Goal: Information Seeking & Learning: Learn about a topic

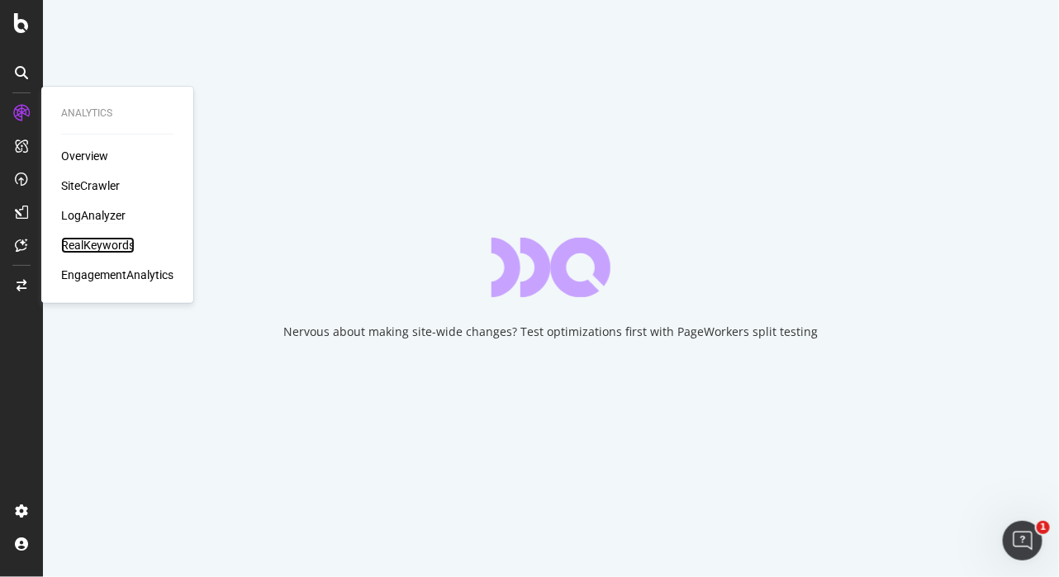
click at [102, 248] on div "RealKeywords" at bounding box center [97, 245] width 73 height 17
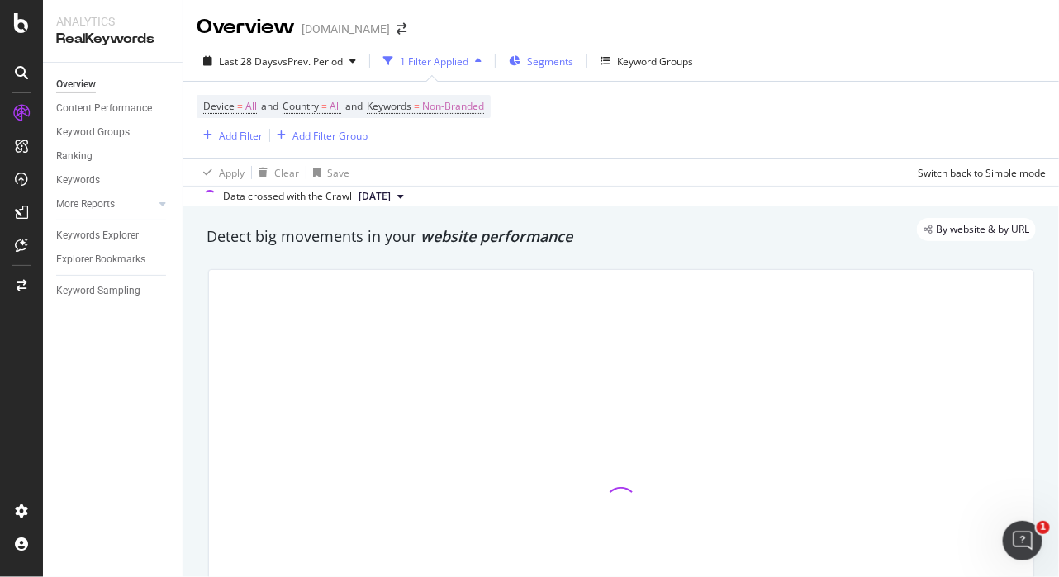
click at [546, 57] on span "Segments" at bounding box center [550, 61] width 46 height 14
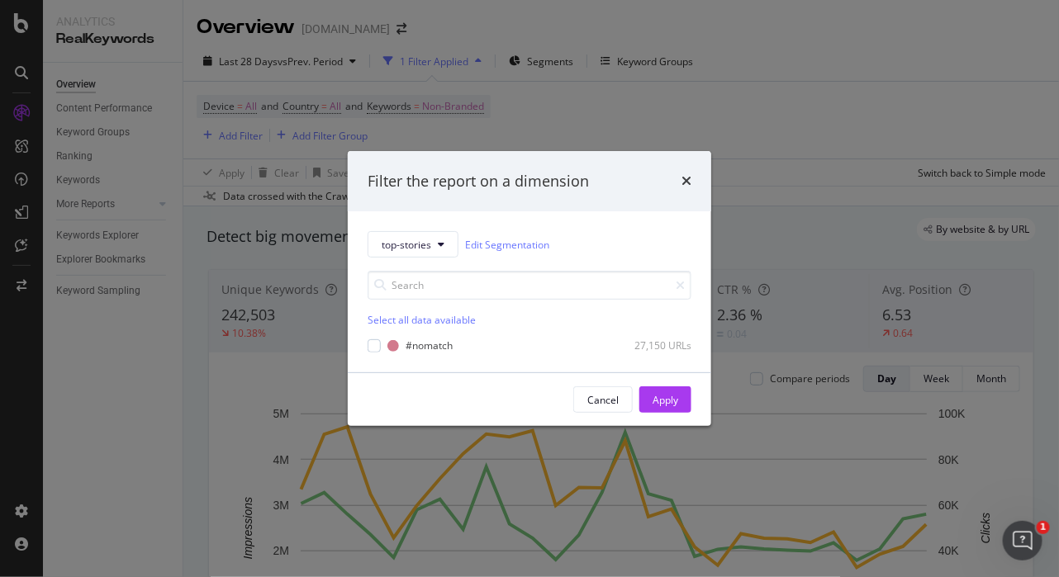
click at [695, 177] on div "Filter the report on a dimension" at bounding box center [529, 181] width 363 height 61
click at [624, 146] on div "Filter the report on a dimension top-stories Edit Segmentation Select all data …" at bounding box center [529, 288] width 1059 height 577
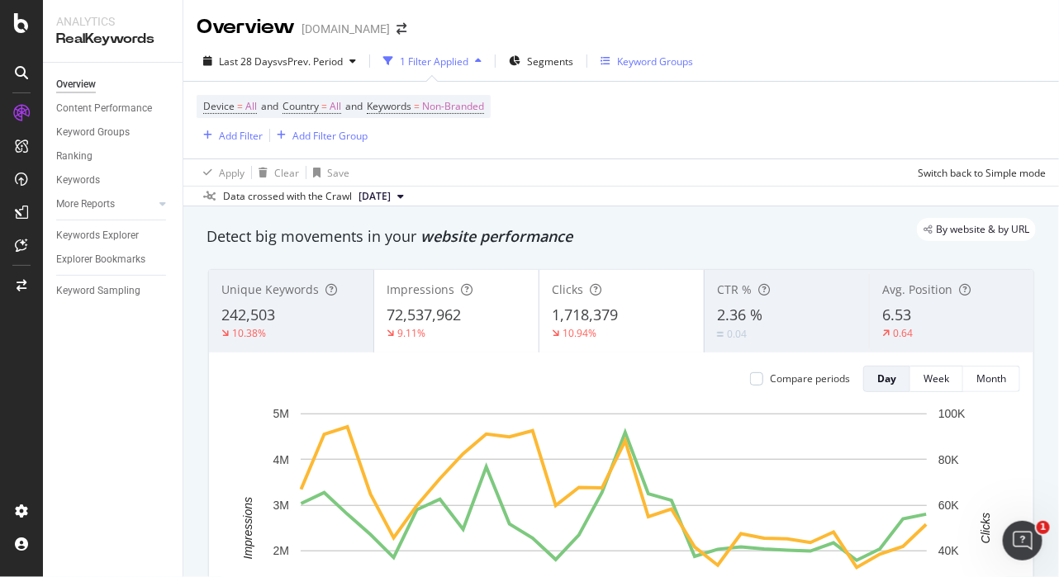
drag, startPoint x: 634, startPoint y: 44, endPoint x: 634, endPoint y: 55, distance: 11.6
click at [634, 47] on div "Last 28 Days vs Prev. Period 1 Filter Applied Segments Keyword Groups Device = …" at bounding box center [620, 123] width 875 height 165
click at [634, 56] on div "Keyword Groups" at bounding box center [655, 61] width 76 height 14
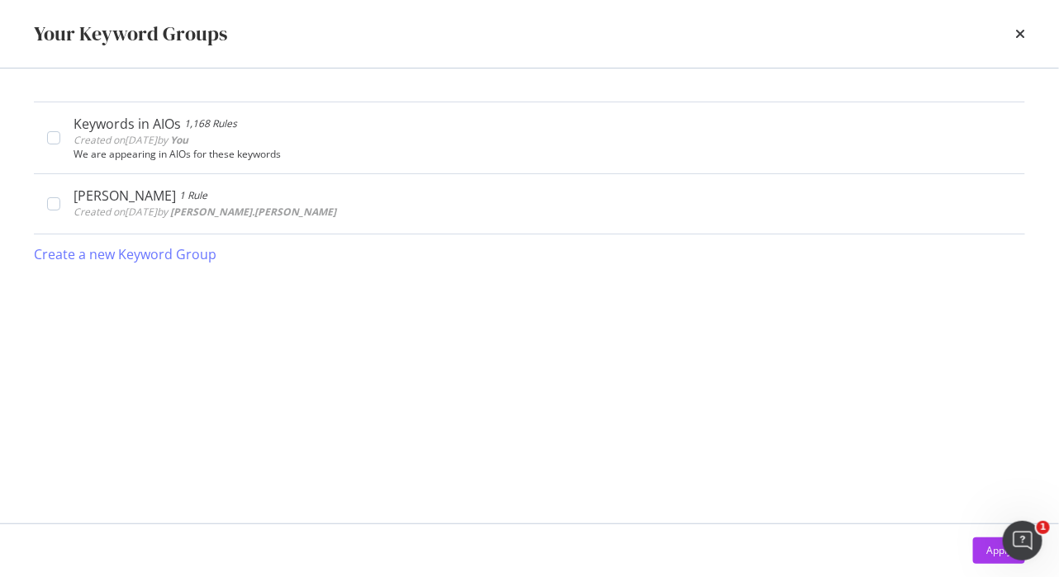
click at [216, 35] on div "Your Keyword Groups" at bounding box center [130, 34] width 193 height 28
click at [1021, 29] on icon "times" at bounding box center [1020, 33] width 10 height 13
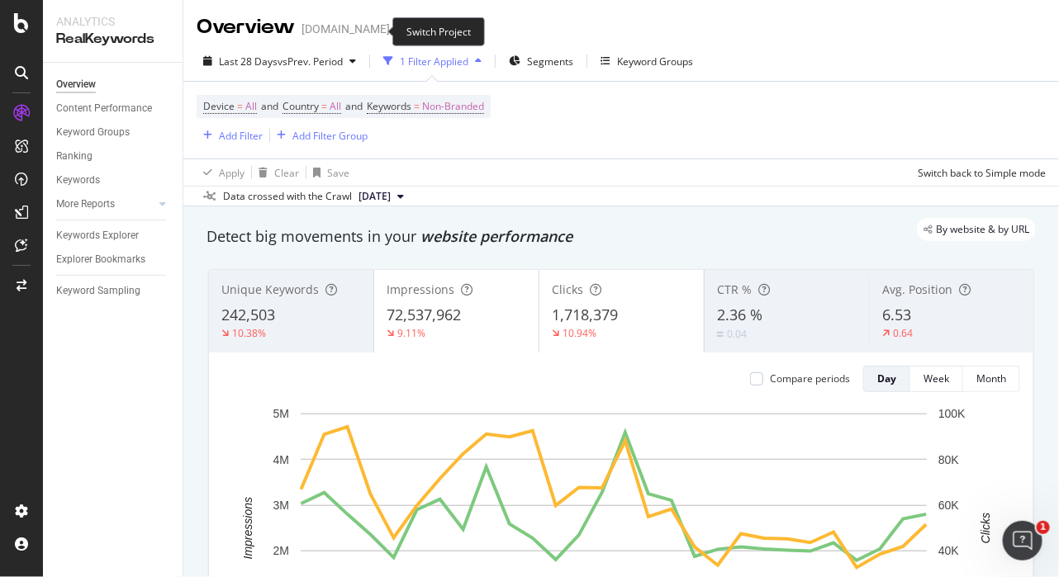
click at [390, 26] on span at bounding box center [401, 29] width 23 height 12
click at [396, 31] on icon "arrow-right-arrow-left" at bounding box center [401, 29] width 10 height 12
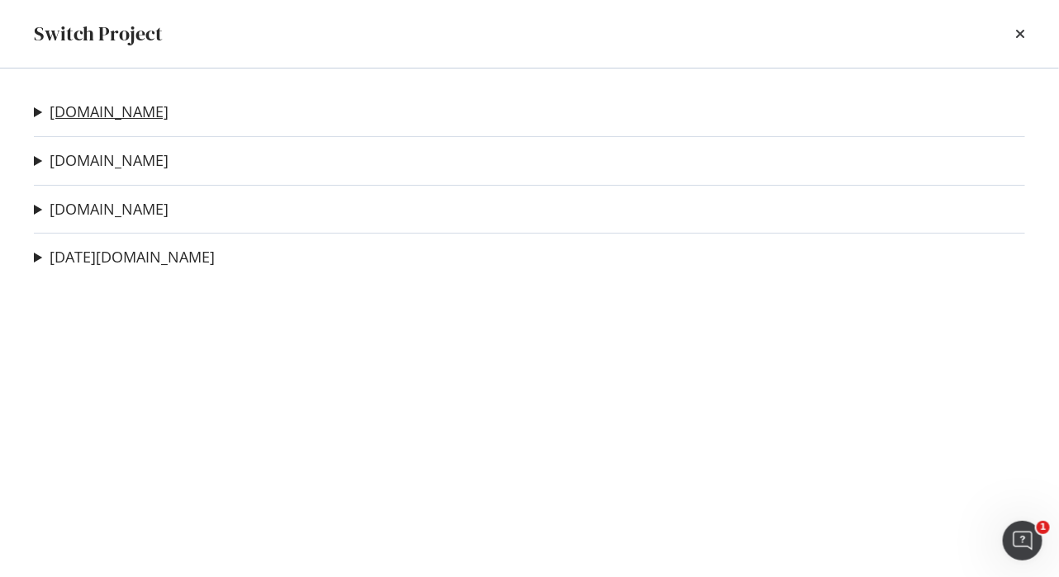
click at [99, 113] on link "[DOMAIN_NAME]" at bounding box center [109, 111] width 119 height 17
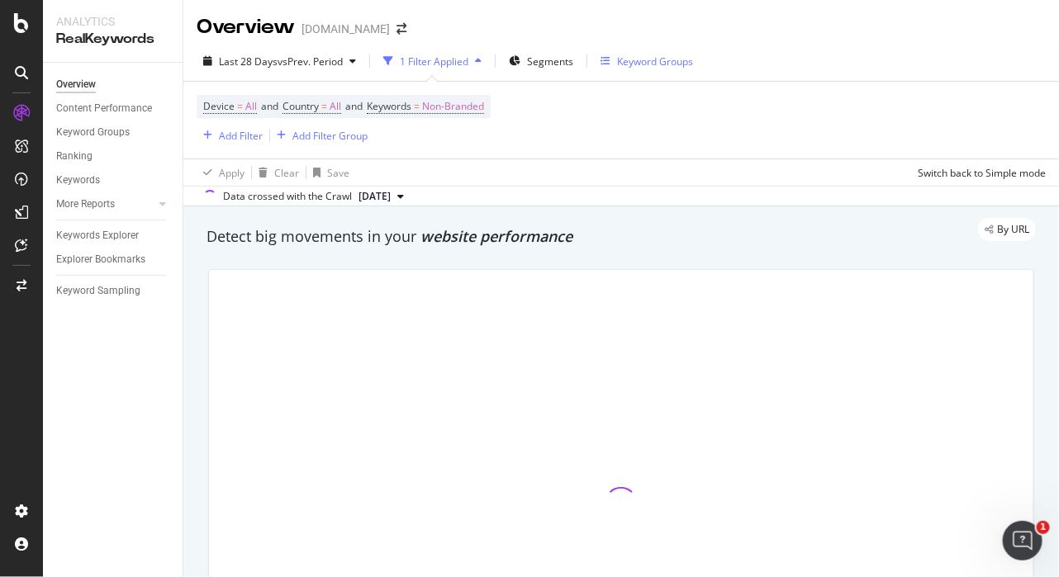
click at [635, 65] on div "Keyword Groups" at bounding box center [655, 61] width 76 height 14
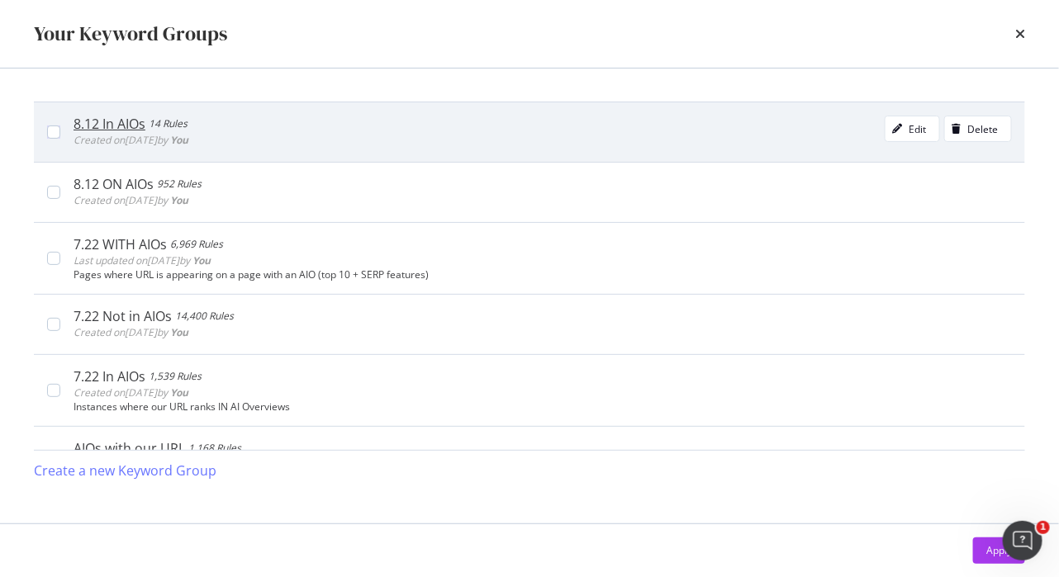
click at [188, 138] on b "You" at bounding box center [179, 140] width 18 height 14
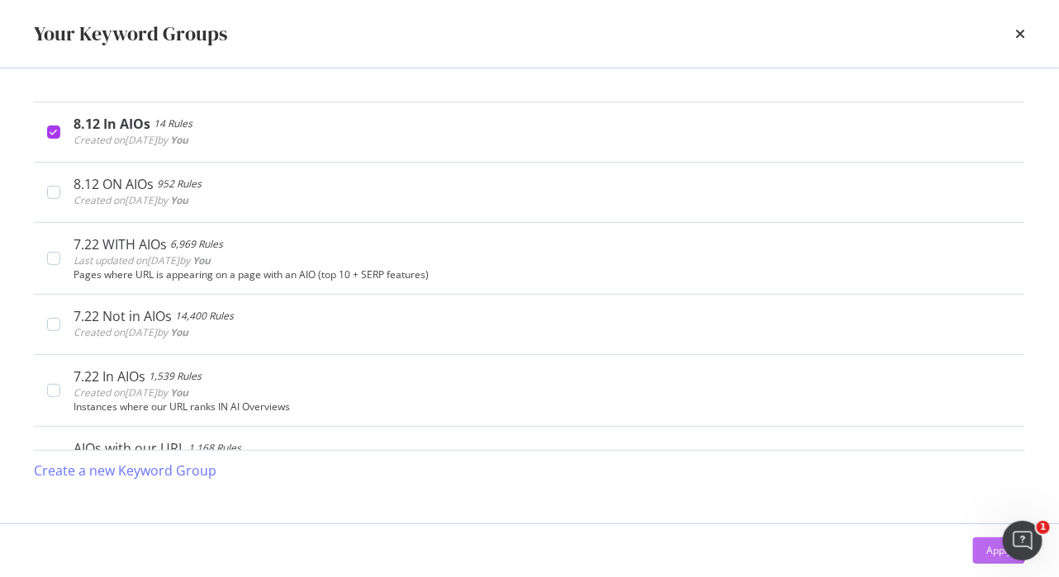
click at [978, 554] on button "Apply" at bounding box center [999, 551] width 52 height 26
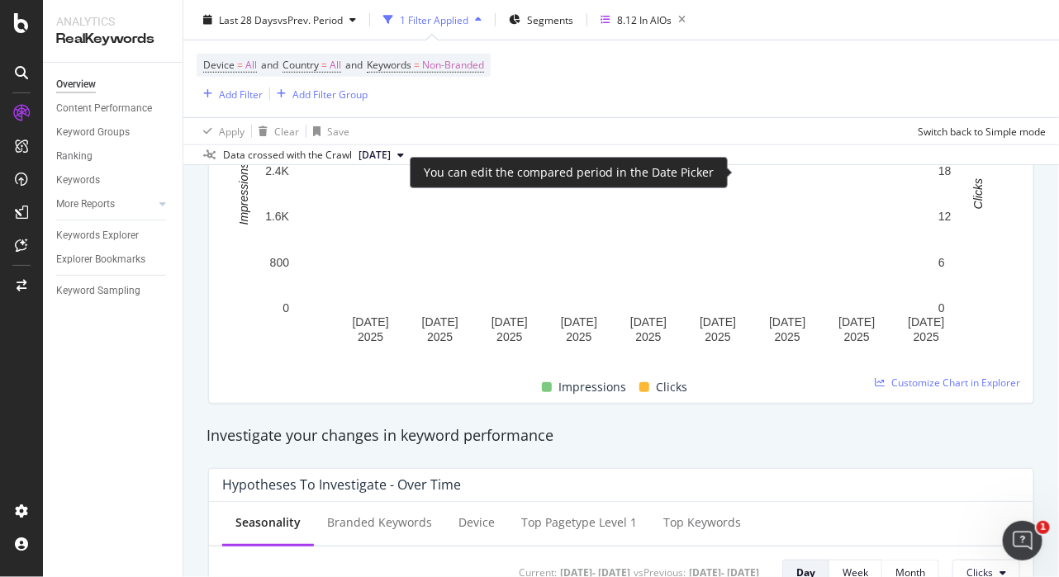
scroll to position [206, 0]
